Goal: Task Accomplishment & Management: Use online tool/utility

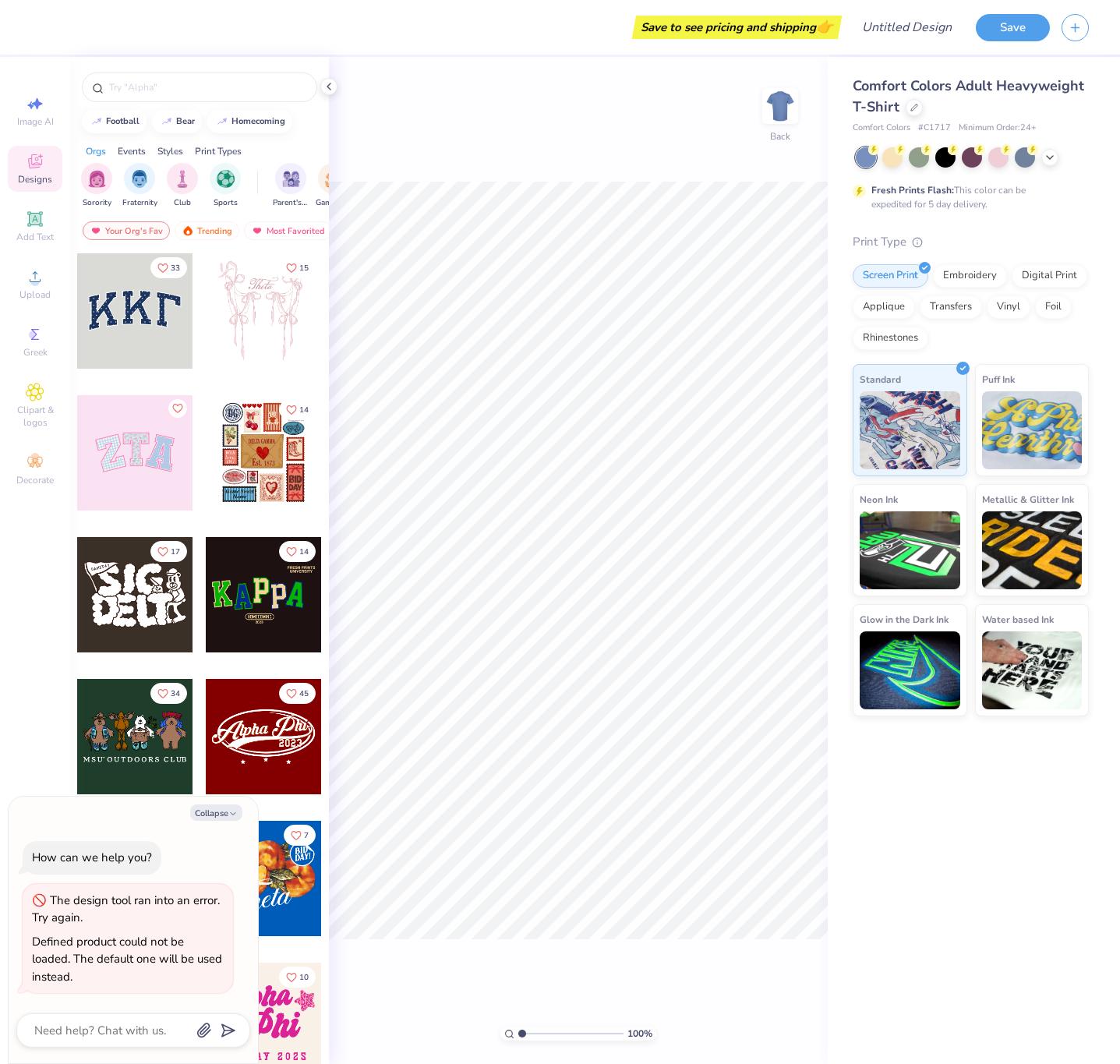
type textarea "x"
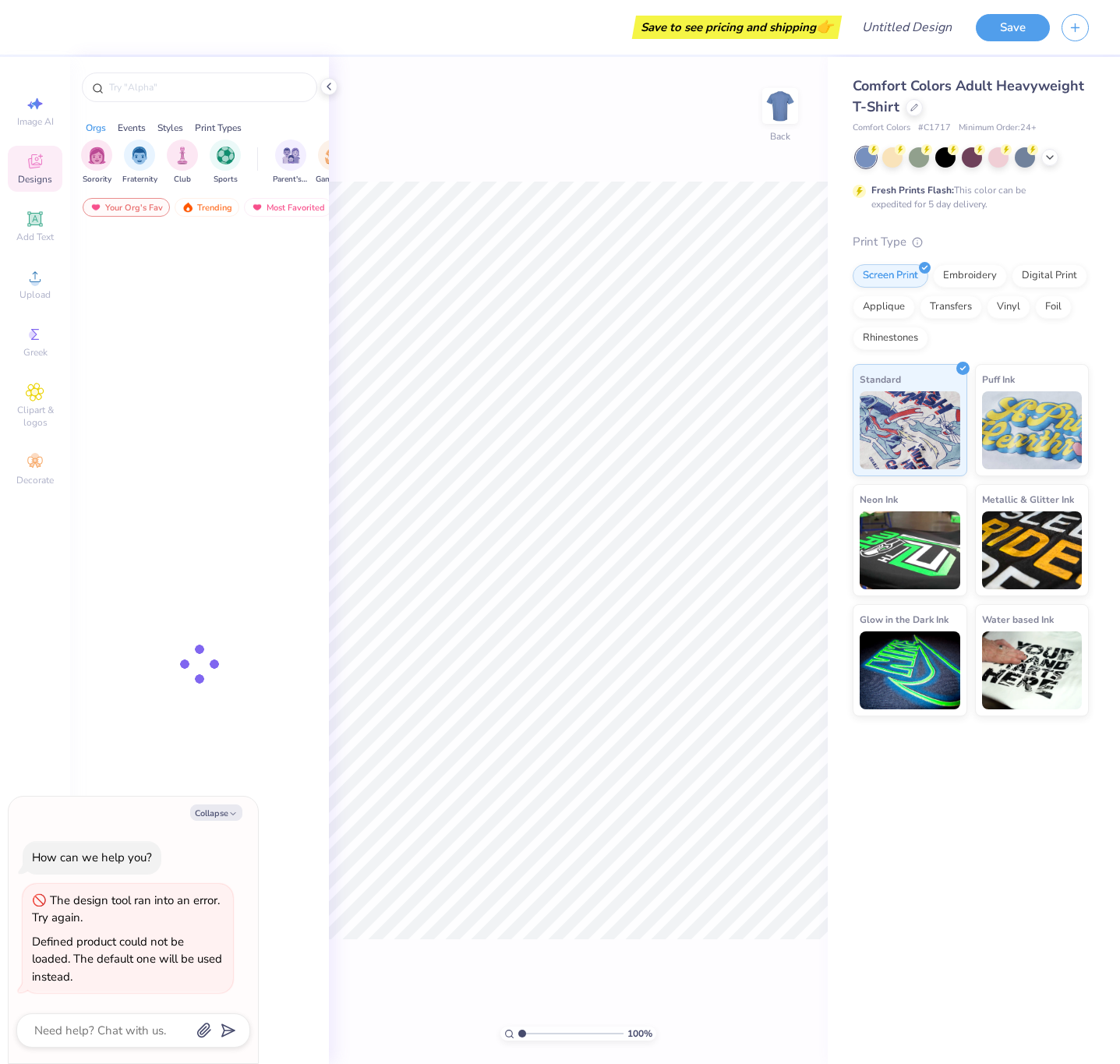
type textarea "x"
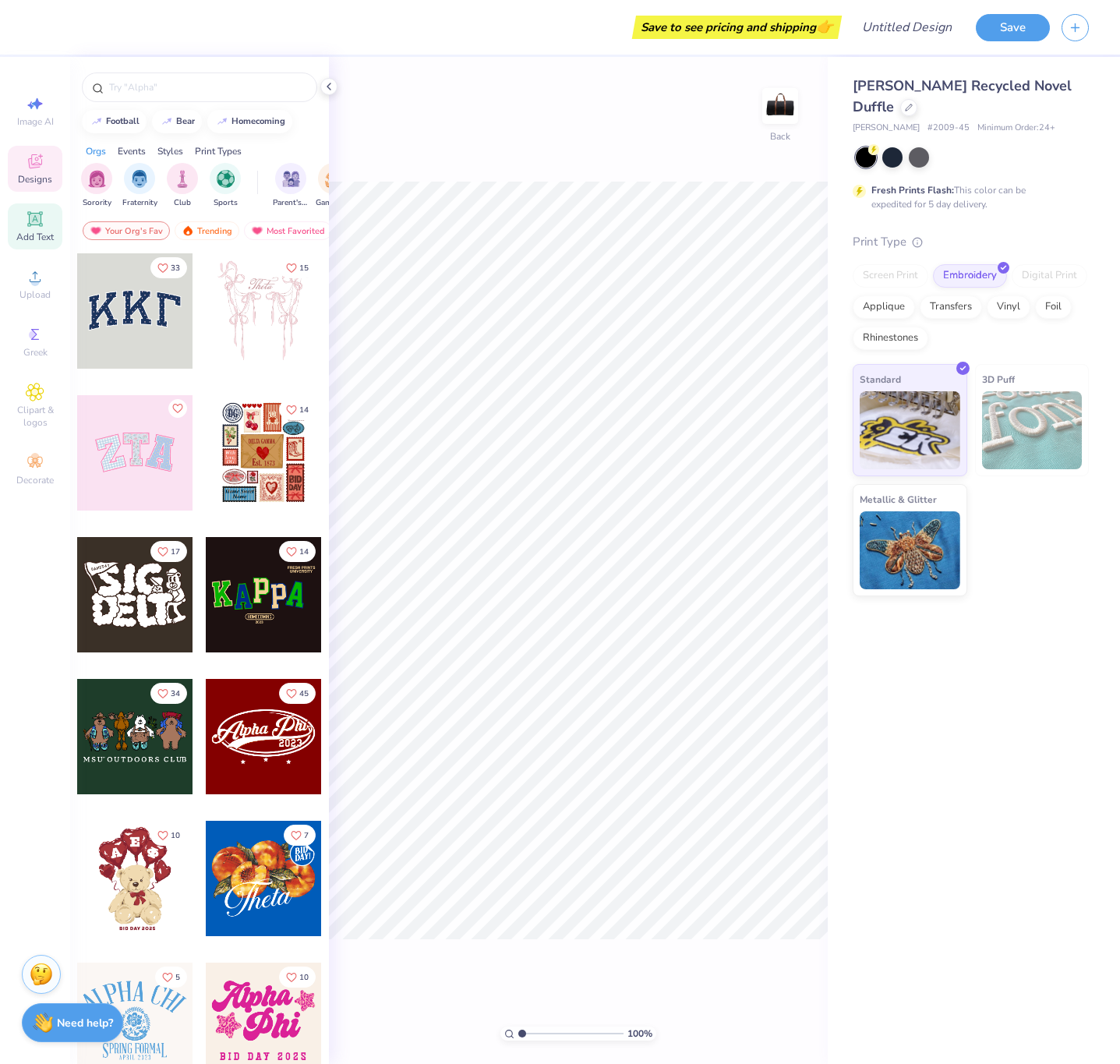
click at [38, 216] on icon at bounding box center [34, 218] width 12 height 12
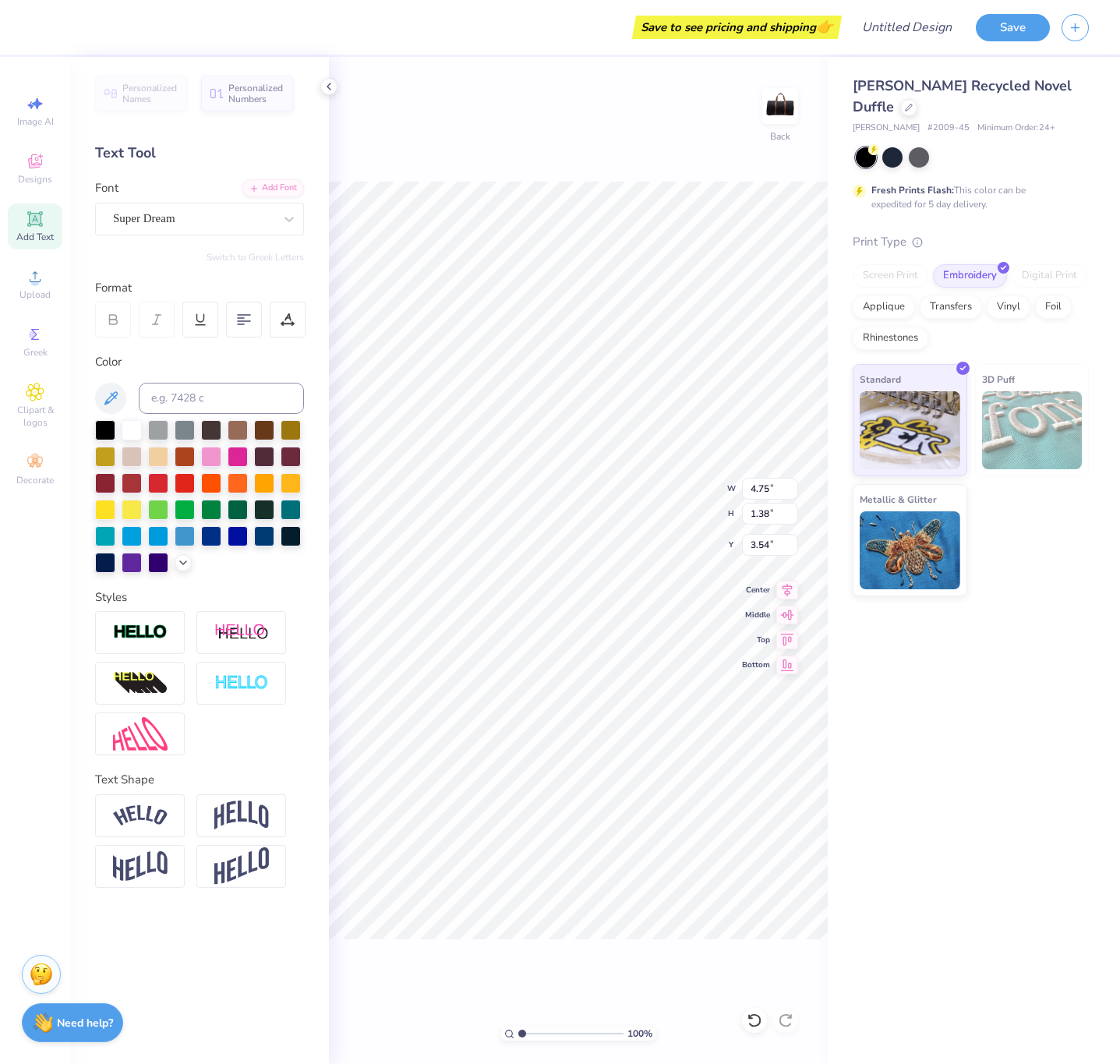
type input "3.54"
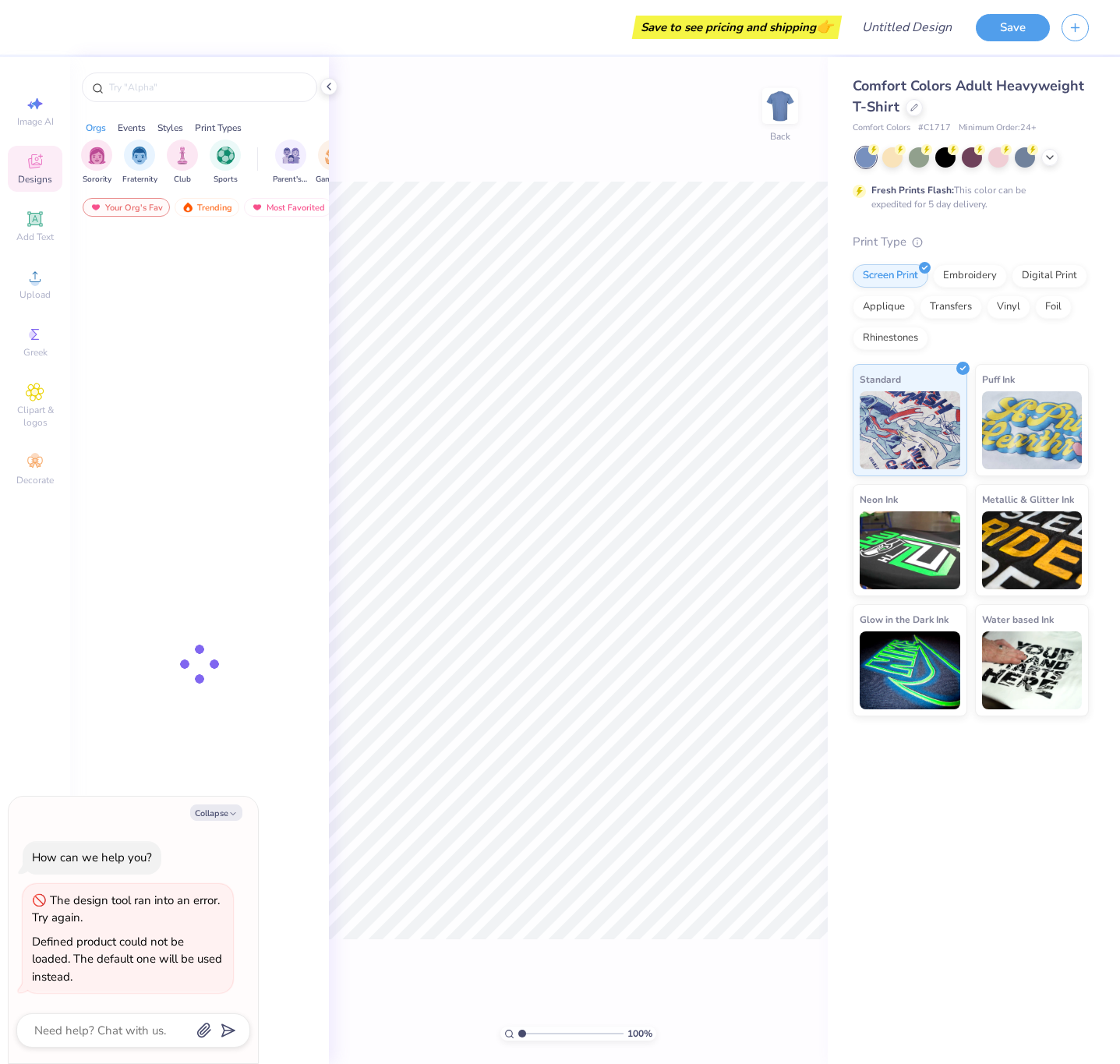
type textarea "x"
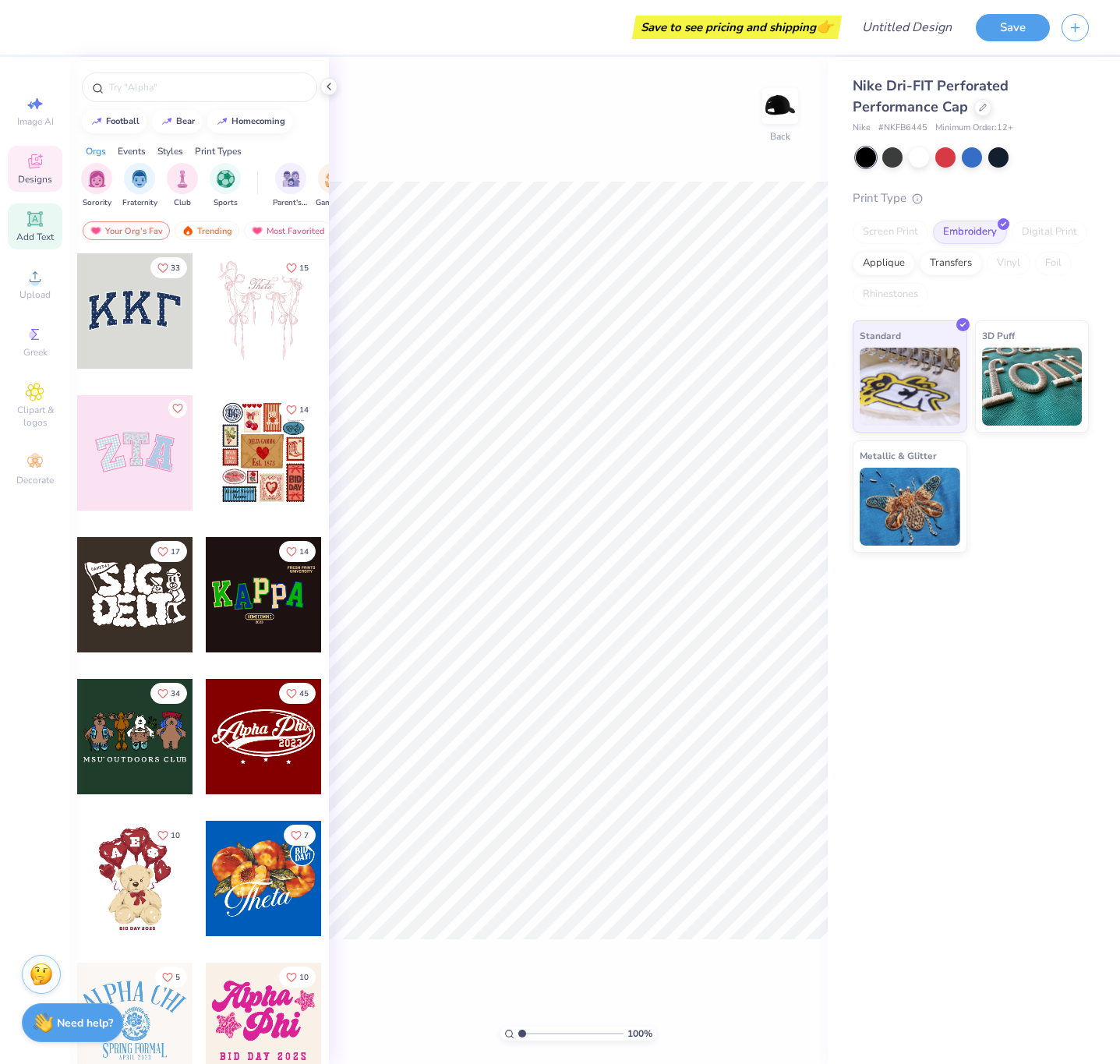
click at [26, 222] on icon at bounding box center [35, 219] width 19 height 19
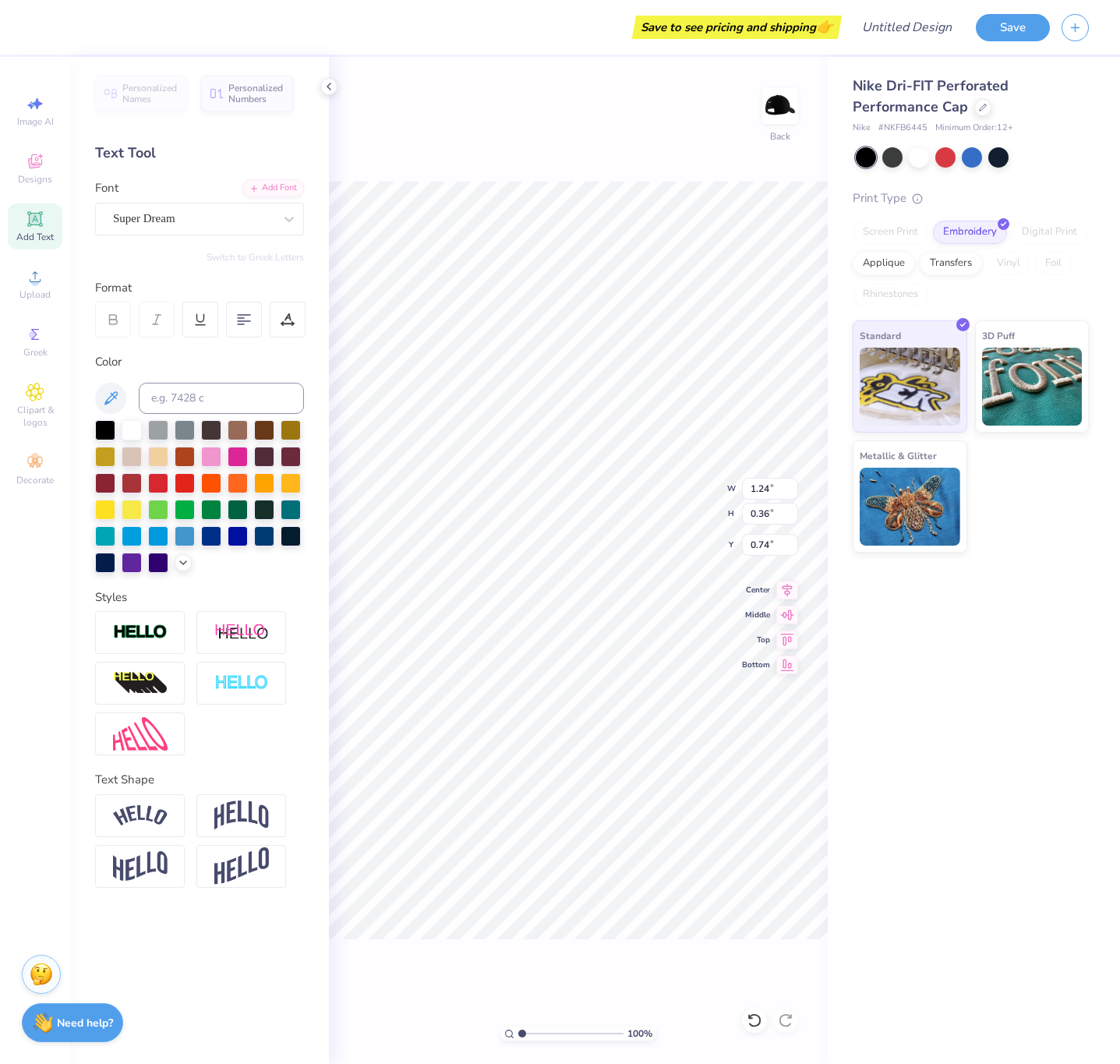
type input "0.74"
click at [757, 484] on input "1.24" at bounding box center [770, 488] width 57 height 22
type input "5.00"
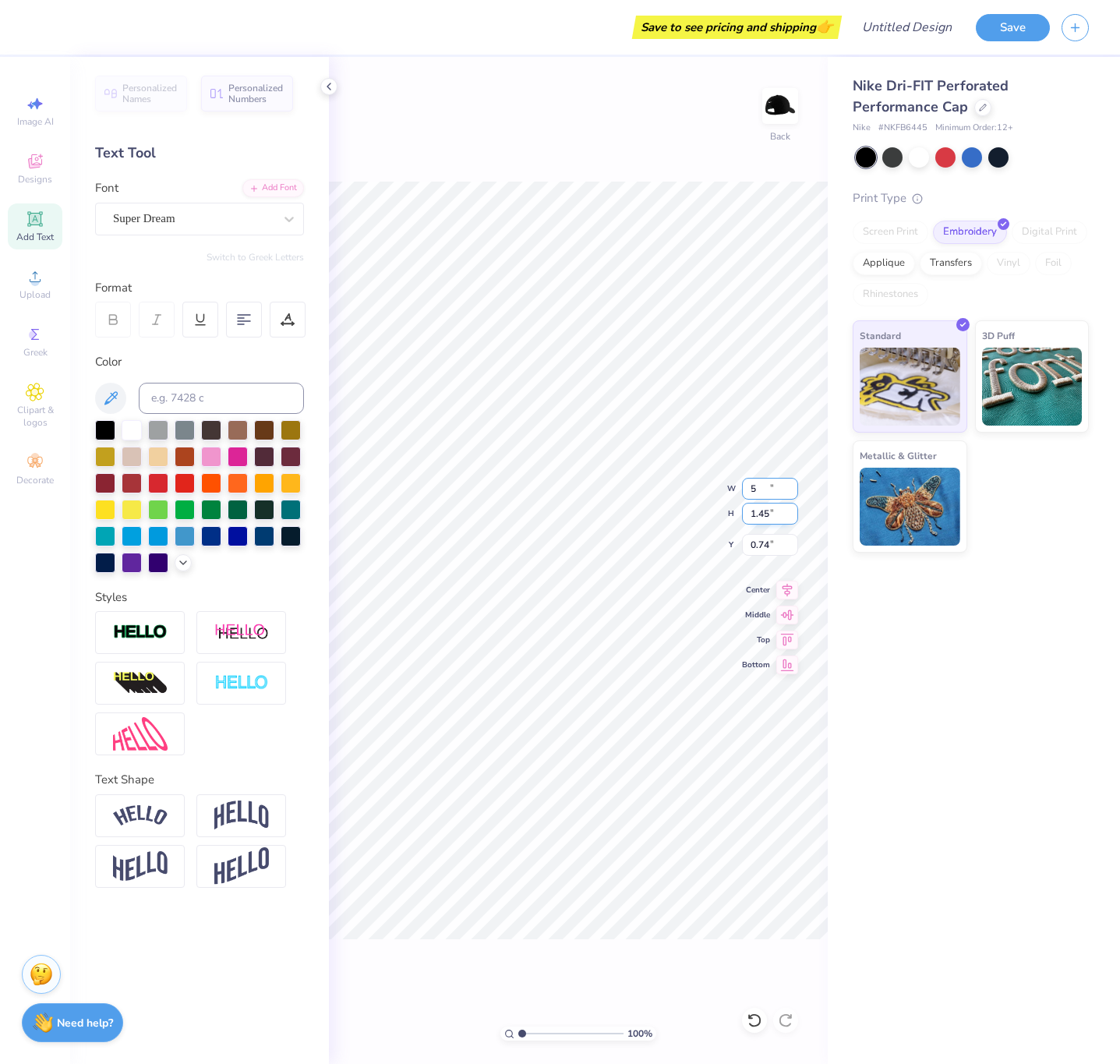
type input "1.45"
type input "0.20"
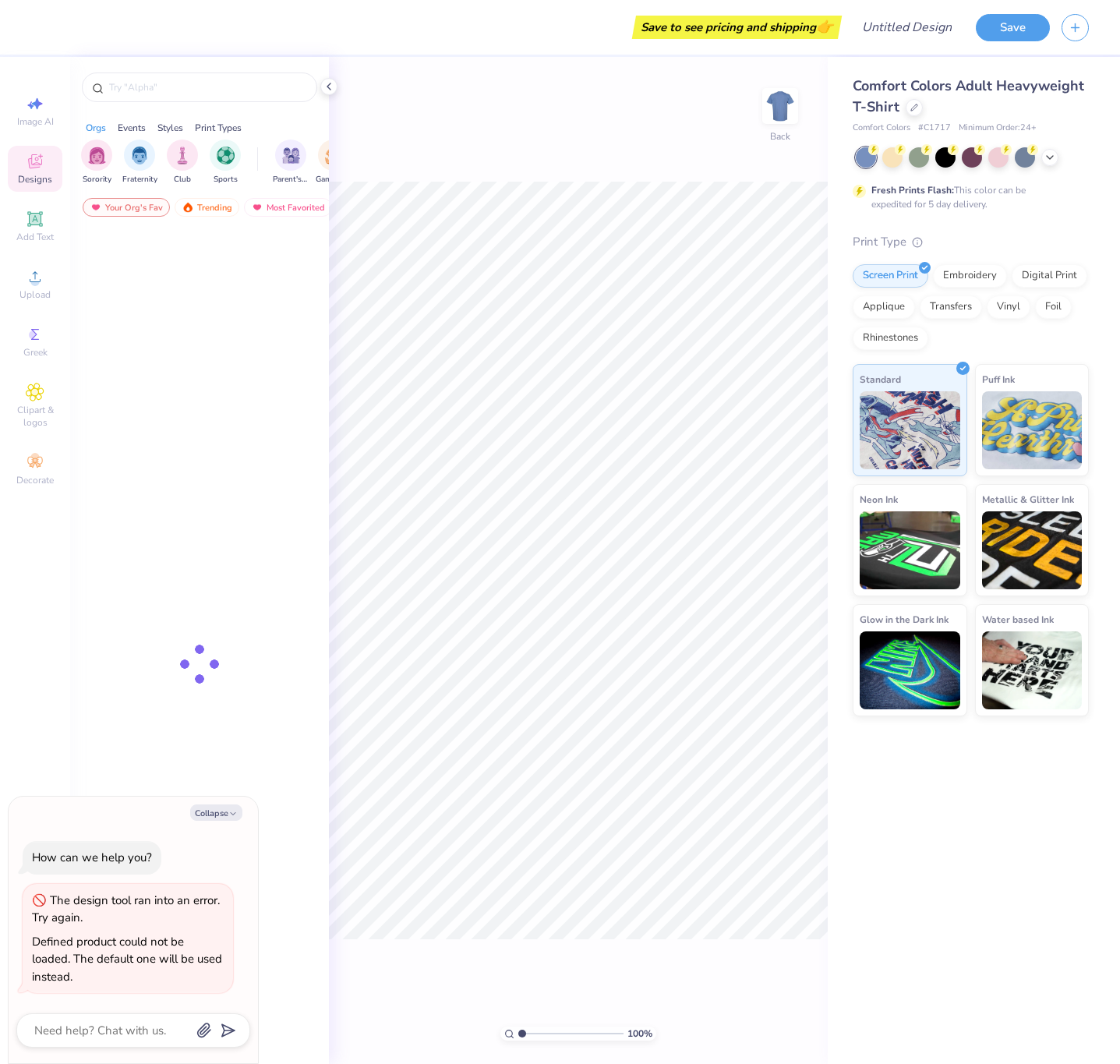
type textarea "x"
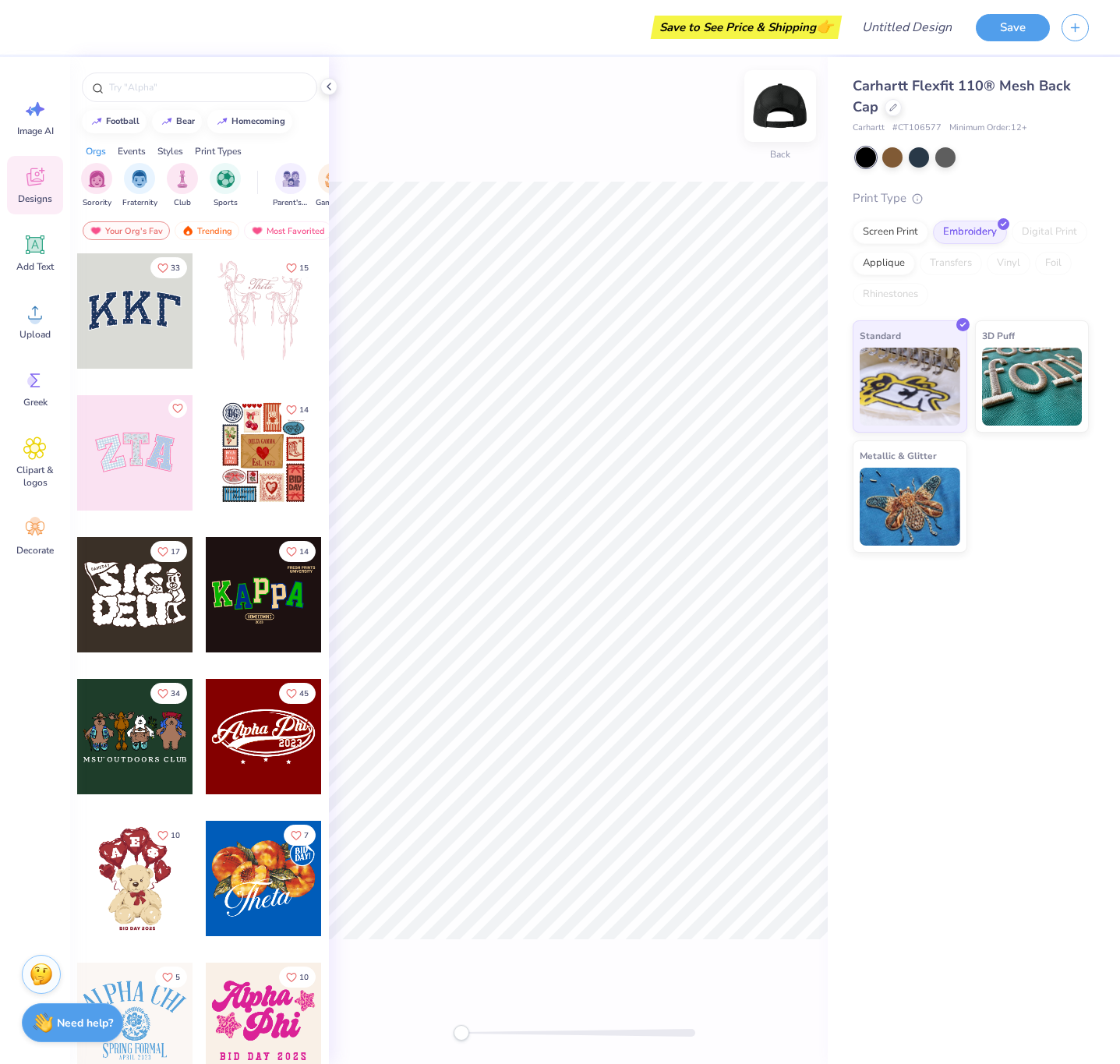
click at [776, 109] on img at bounding box center [780, 105] width 62 height 62
click at [28, 246] on icon at bounding box center [35, 244] width 19 height 19
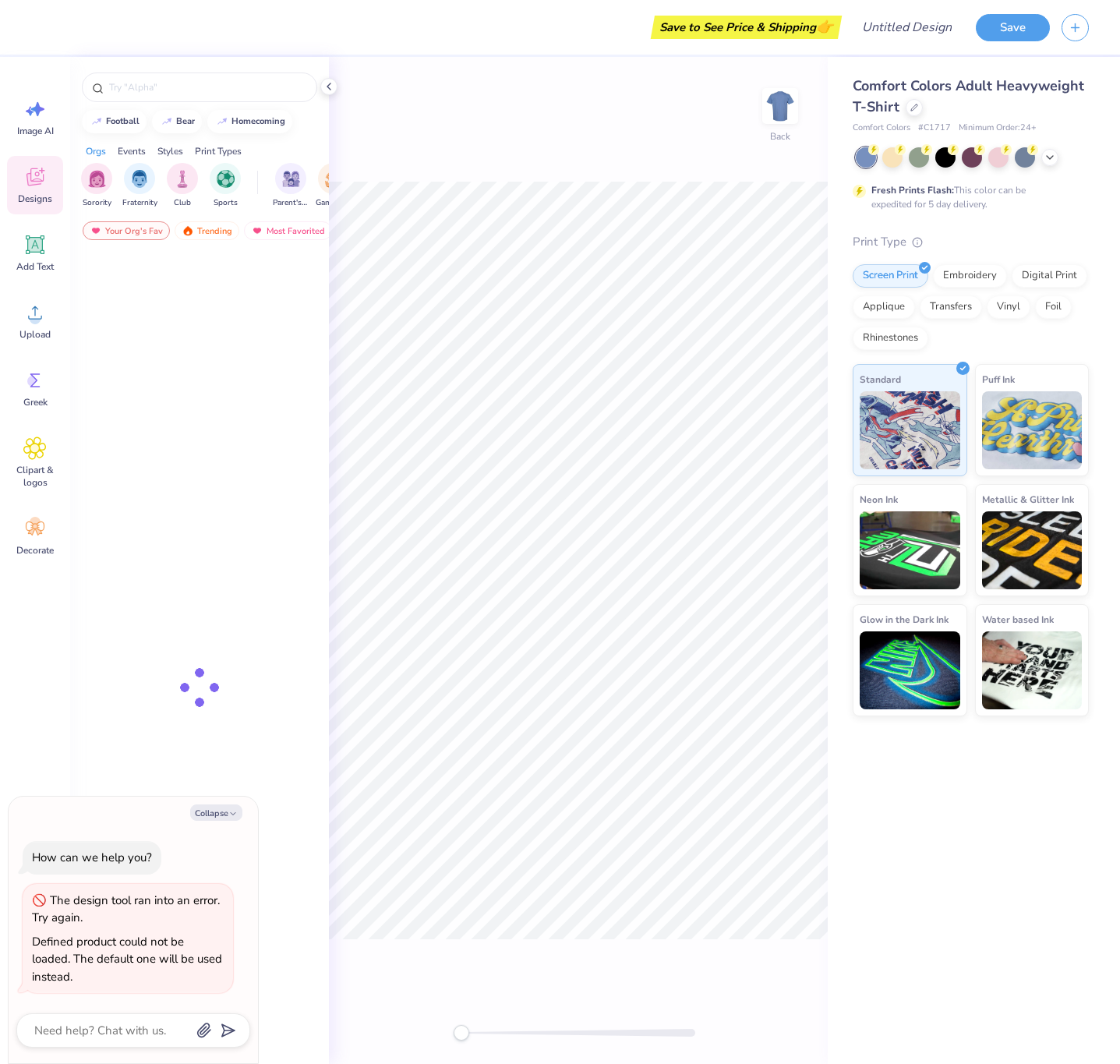
type textarea "x"
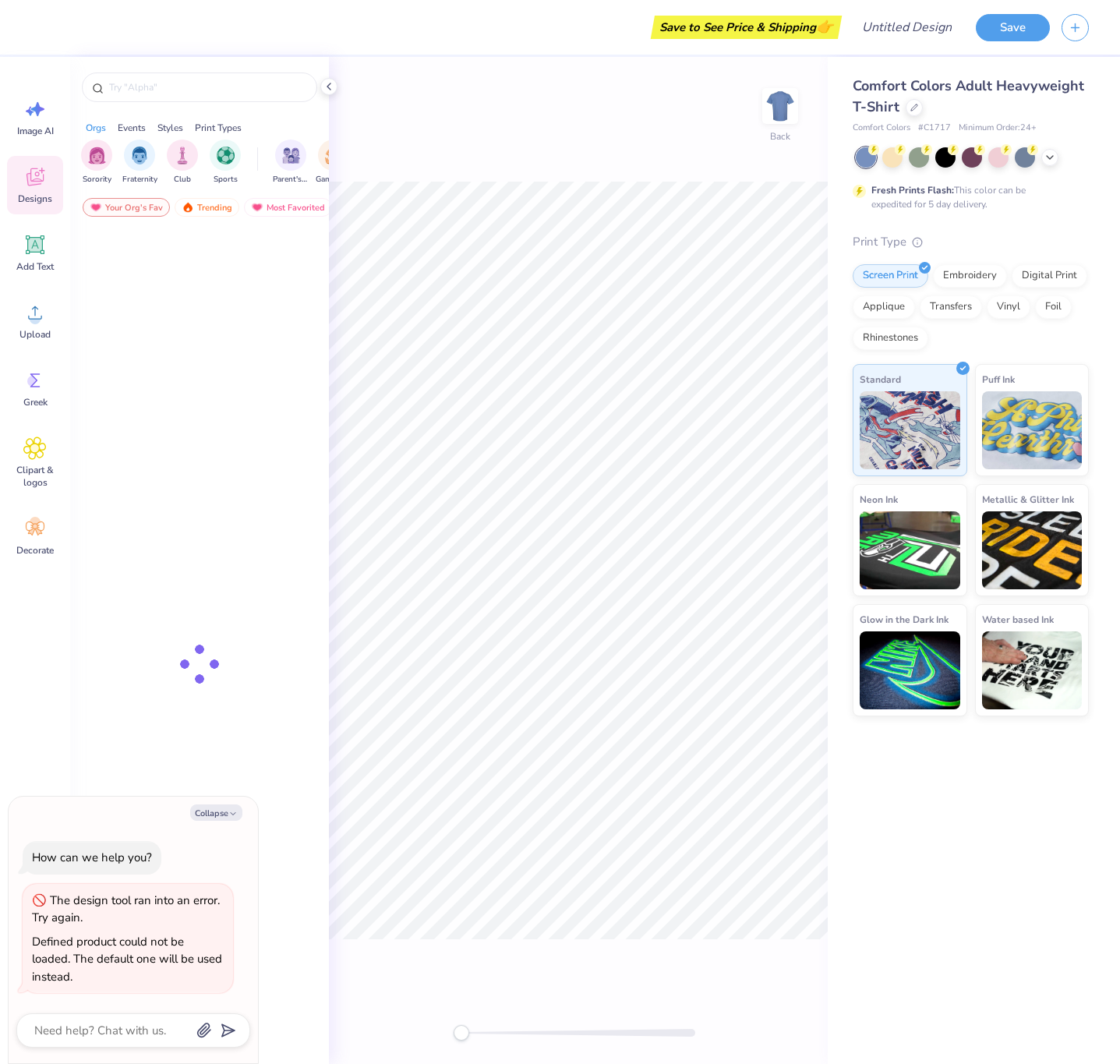
type textarea "x"
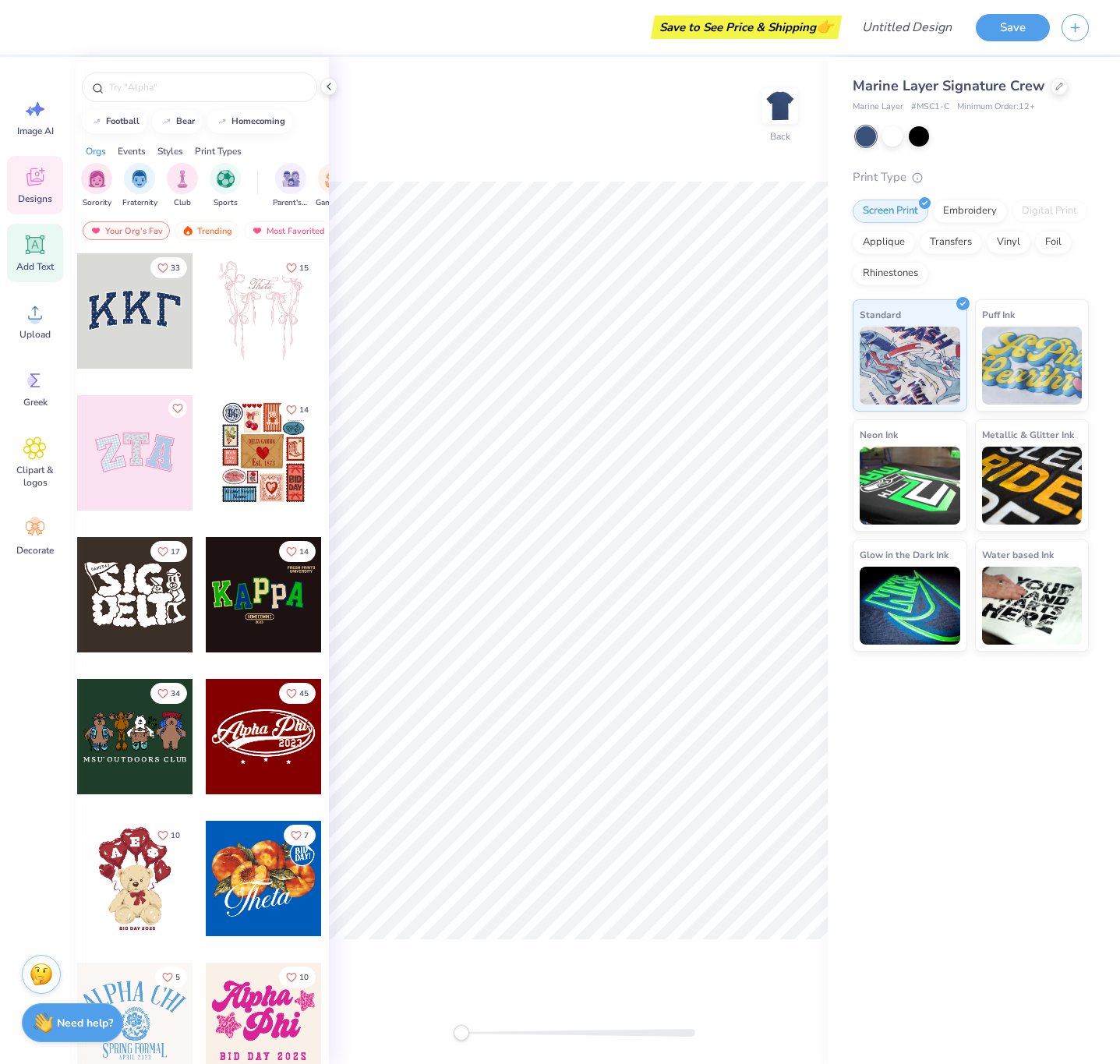
click at [39, 252] on icon at bounding box center [35, 245] width 23 height 23
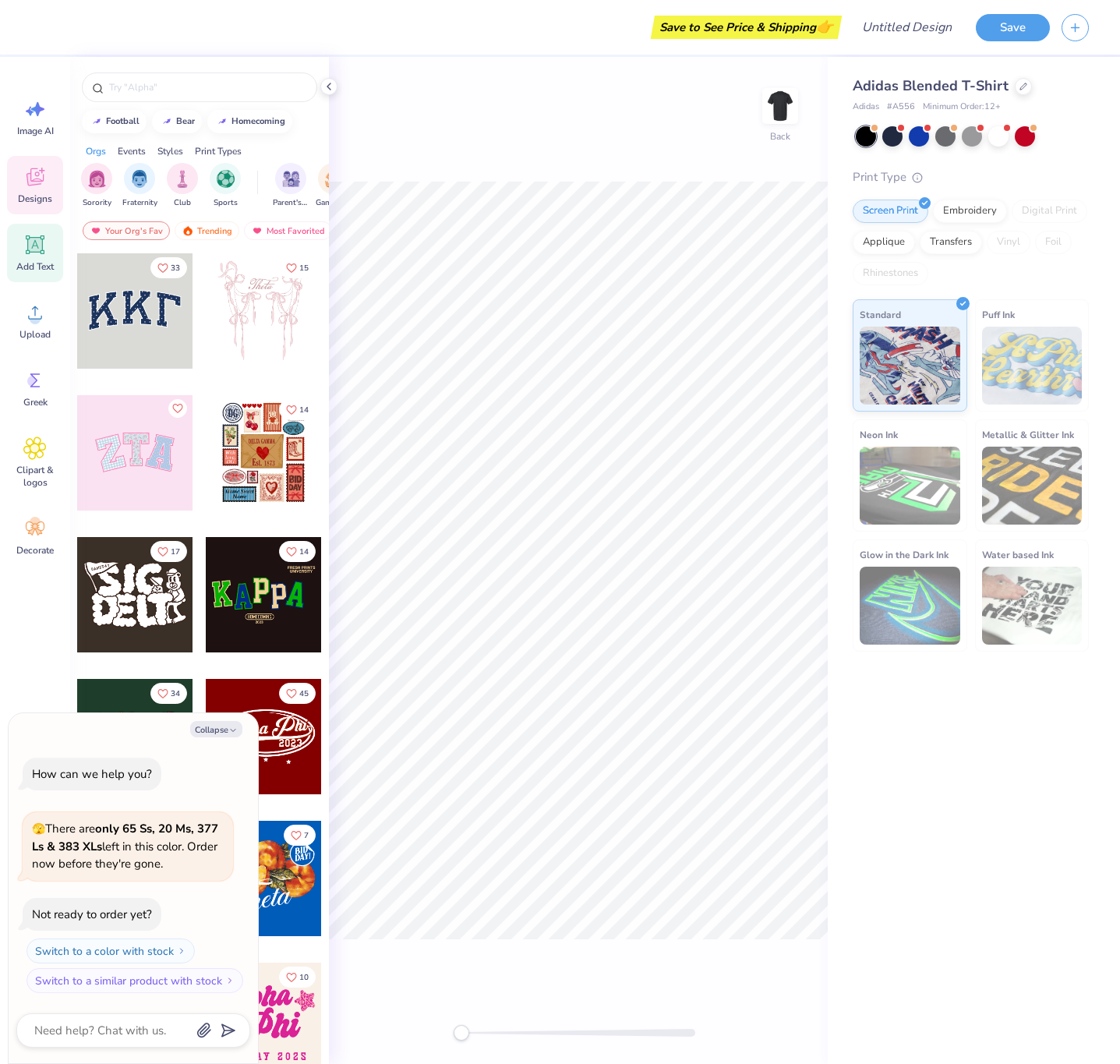
click at [28, 246] on icon at bounding box center [35, 244] width 19 height 19
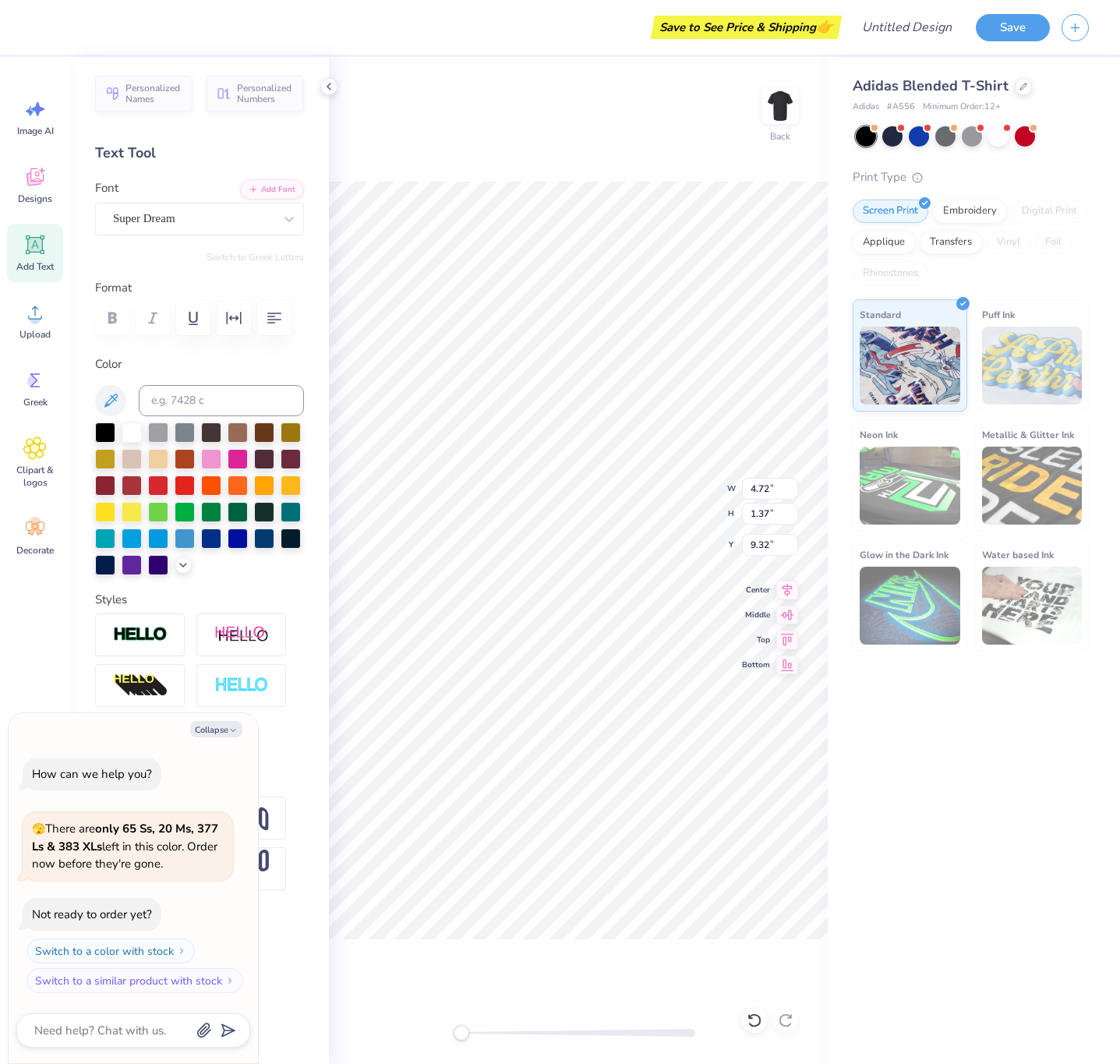
type textarea "x"
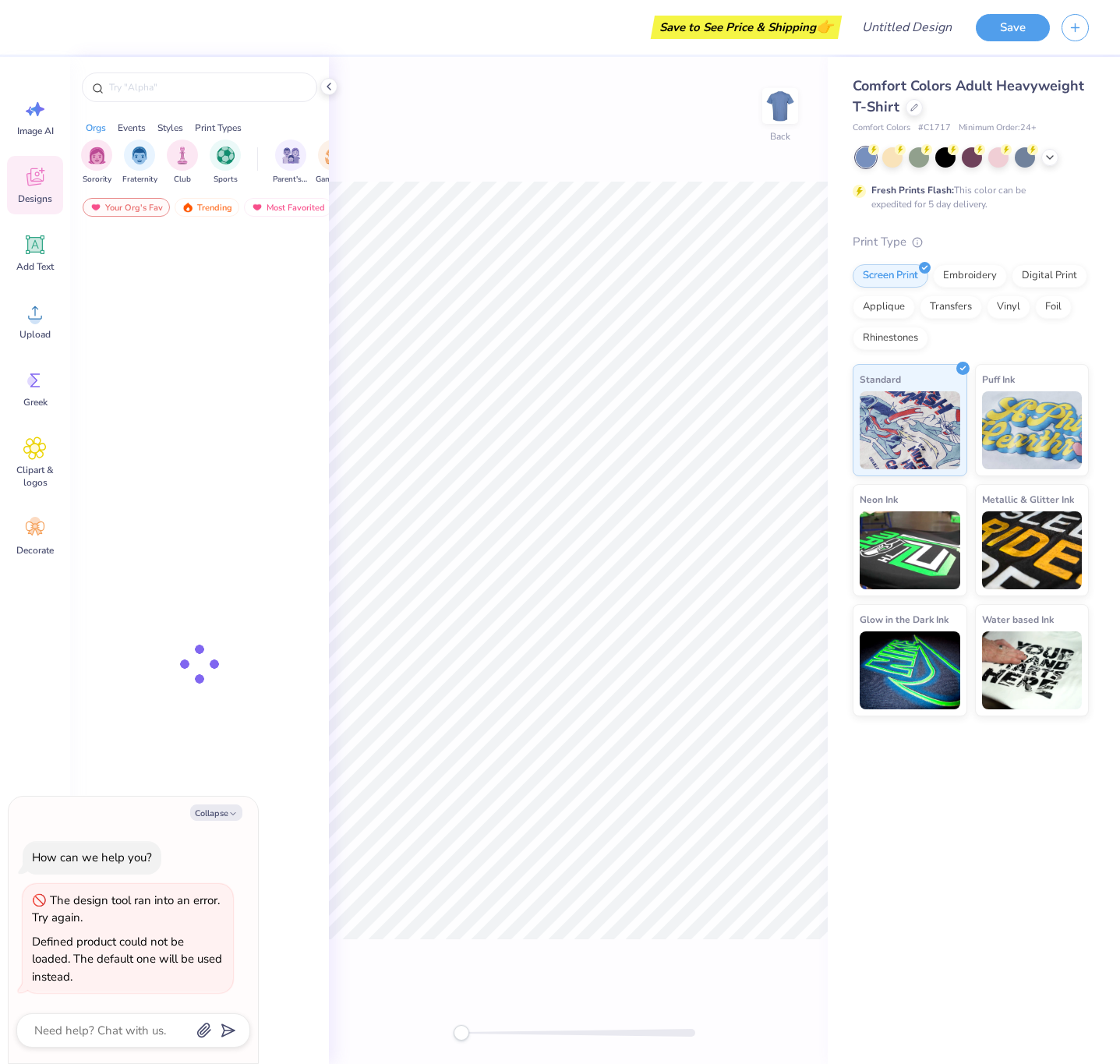
type textarea "x"
